Goal: Information Seeking & Learning: Learn about a topic

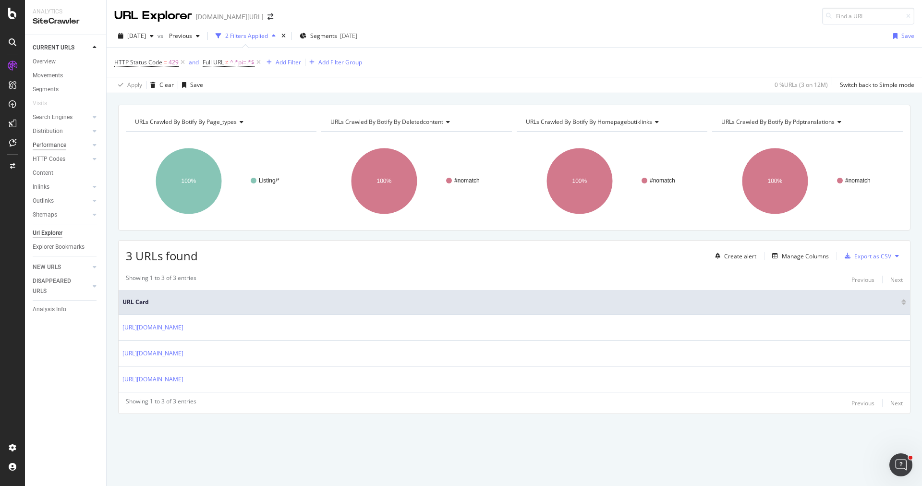
click at [57, 145] on div "Performance" at bounding box center [50, 145] width 34 height 10
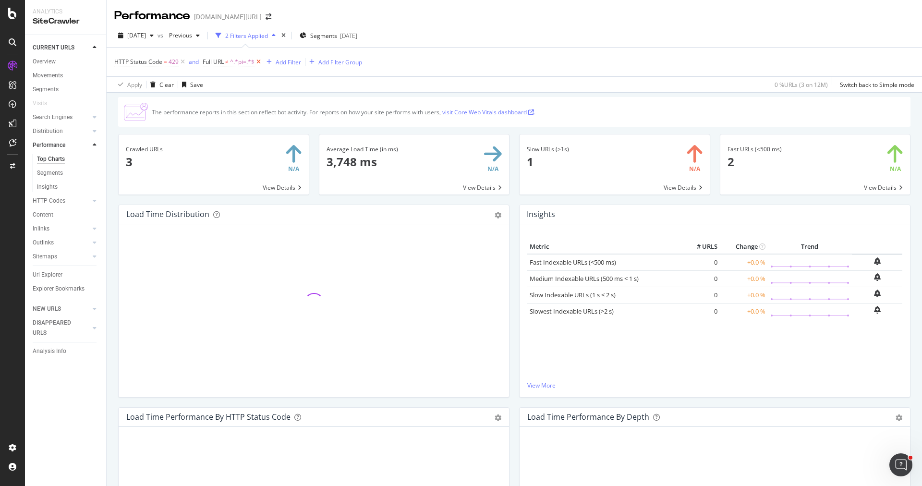
click at [262, 63] on icon at bounding box center [259, 62] width 8 height 10
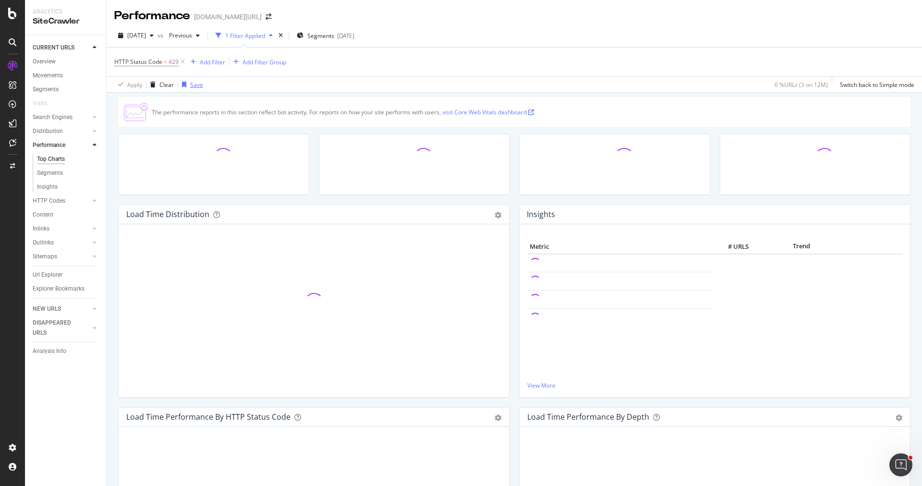
click at [184, 64] on icon at bounding box center [183, 62] width 8 height 10
